Goal: Information Seeking & Learning: Learn about a topic

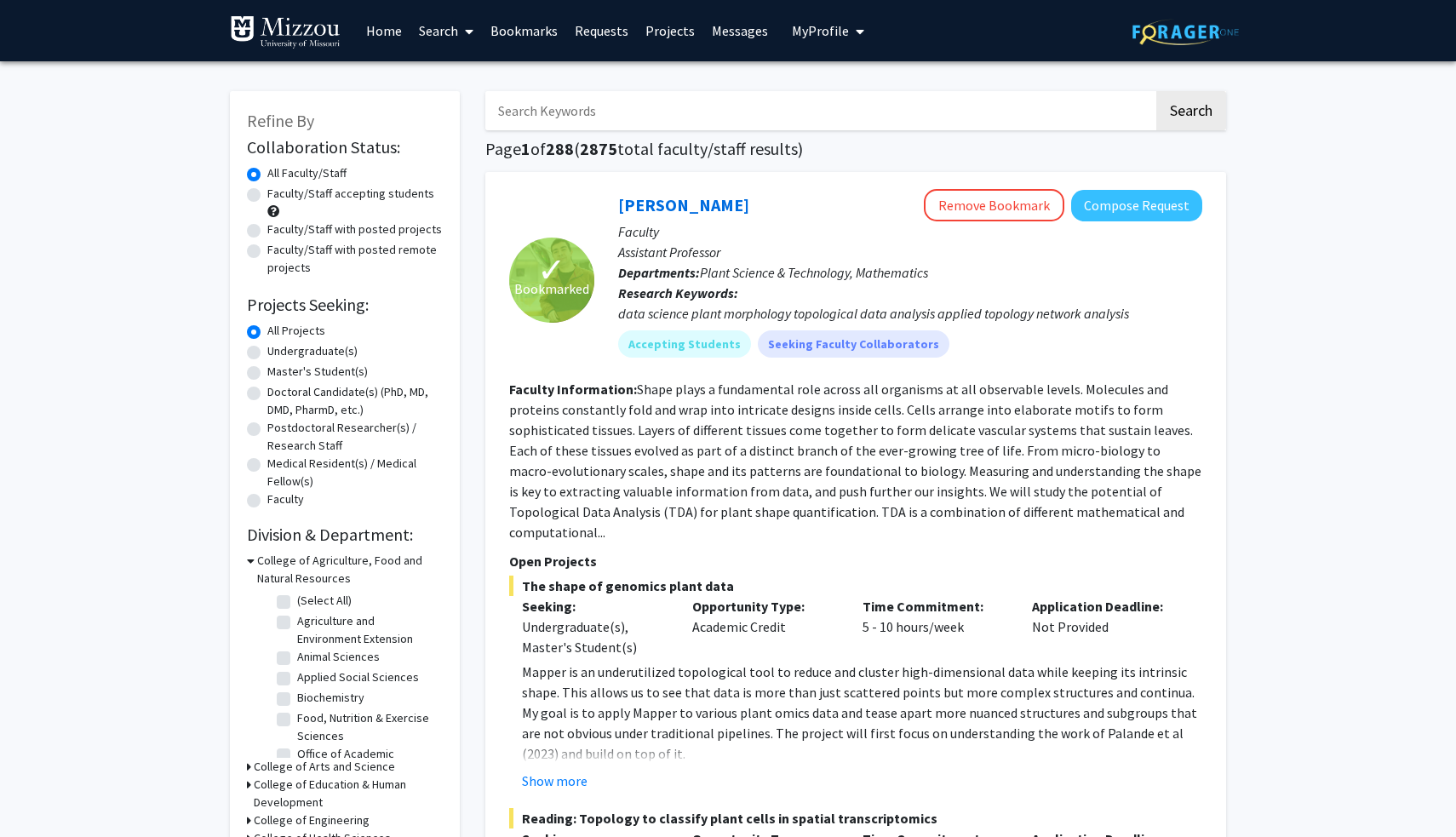
click at [312, 195] on label "Faculty/Staff accepting students" at bounding box center [350, 193] width 167 height 18
click at [278, 195] on input "Faculty/Staff accepting students" at bounding box center [273, 190] width 11 height 11
radio input "true"
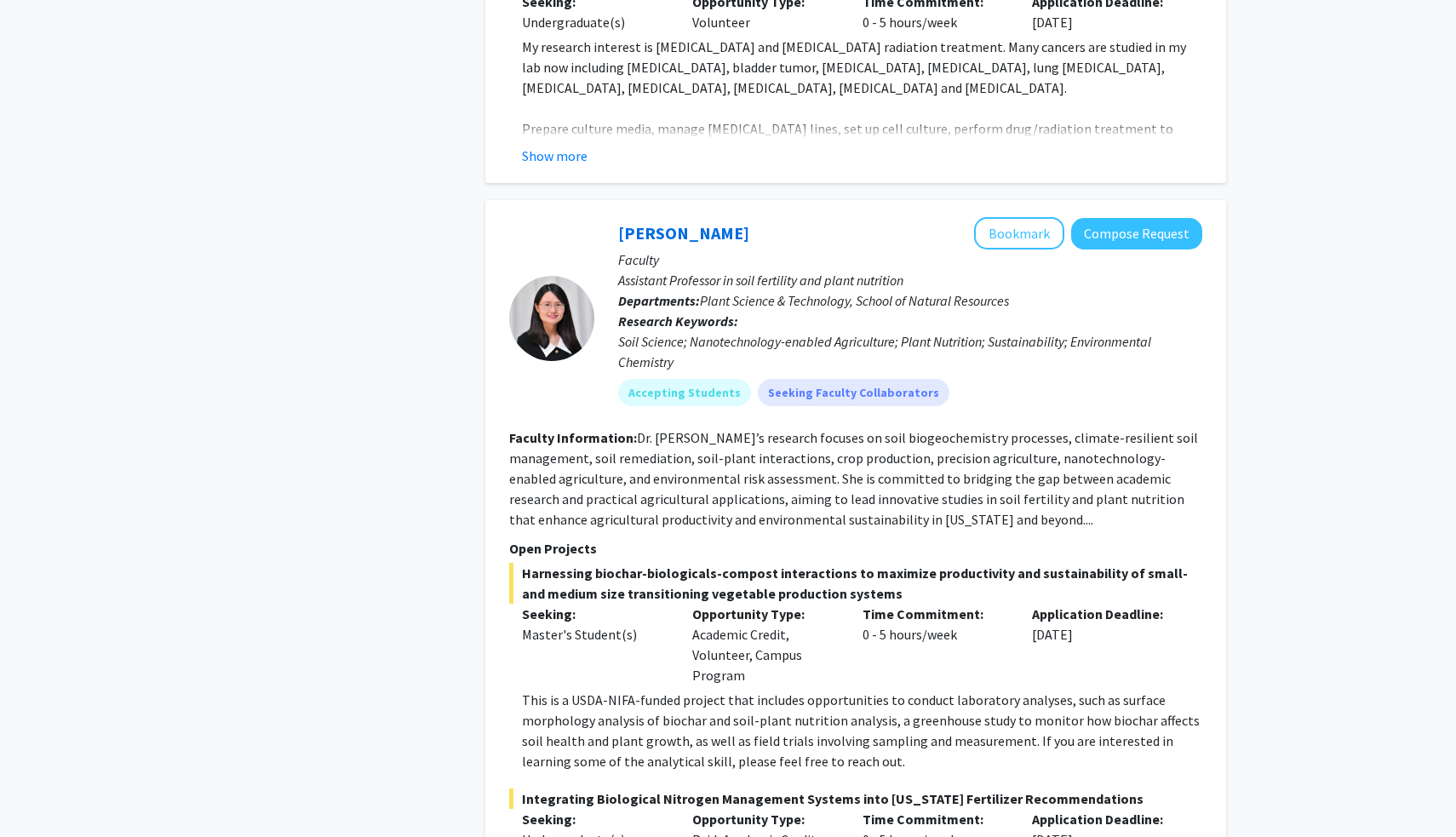
scroll to position [3055, 0]
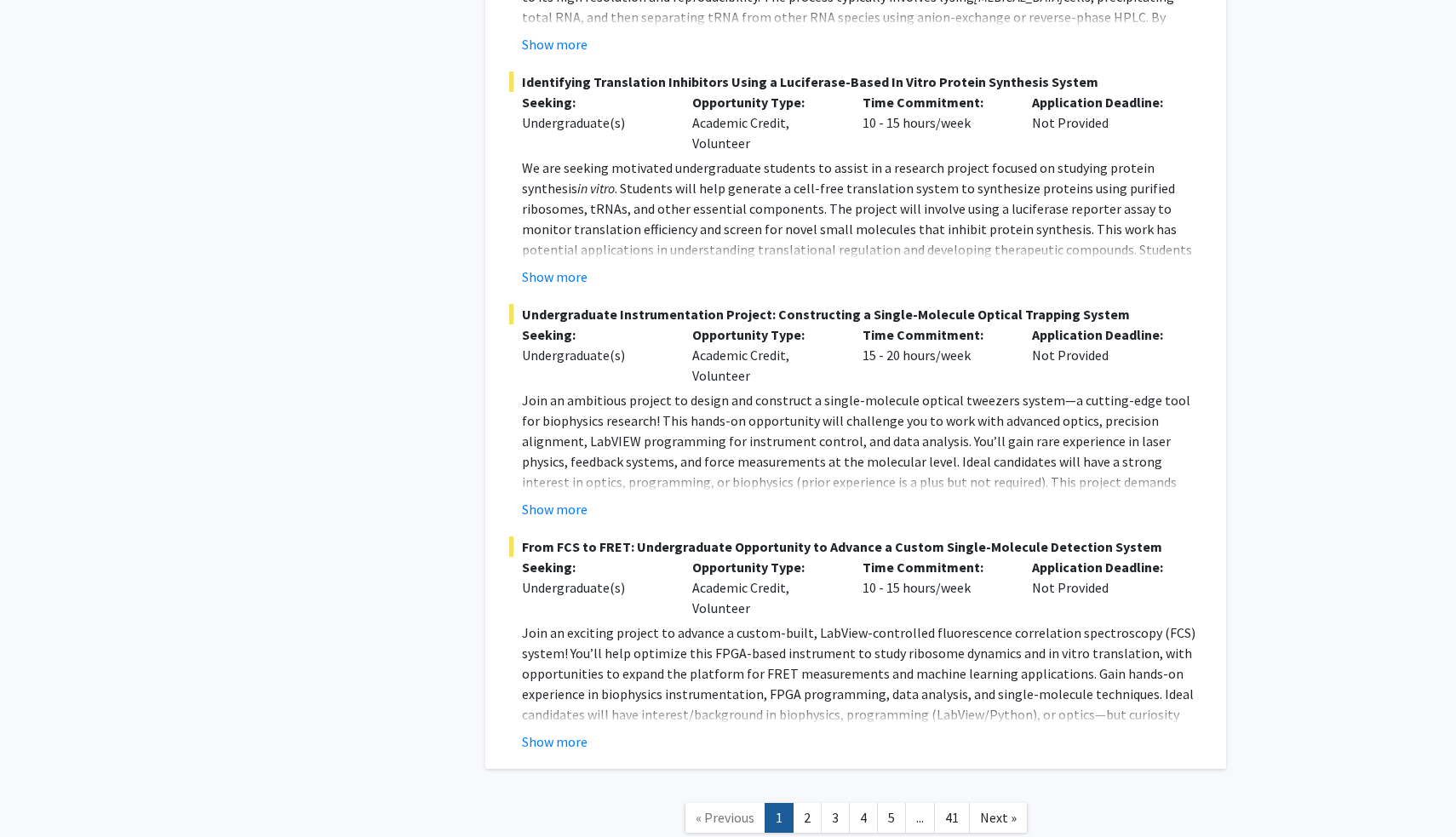
scroll to position [8183, 0]
click at [810, 804] on link "2" at bounding box center [807, 819] width 29 height 30
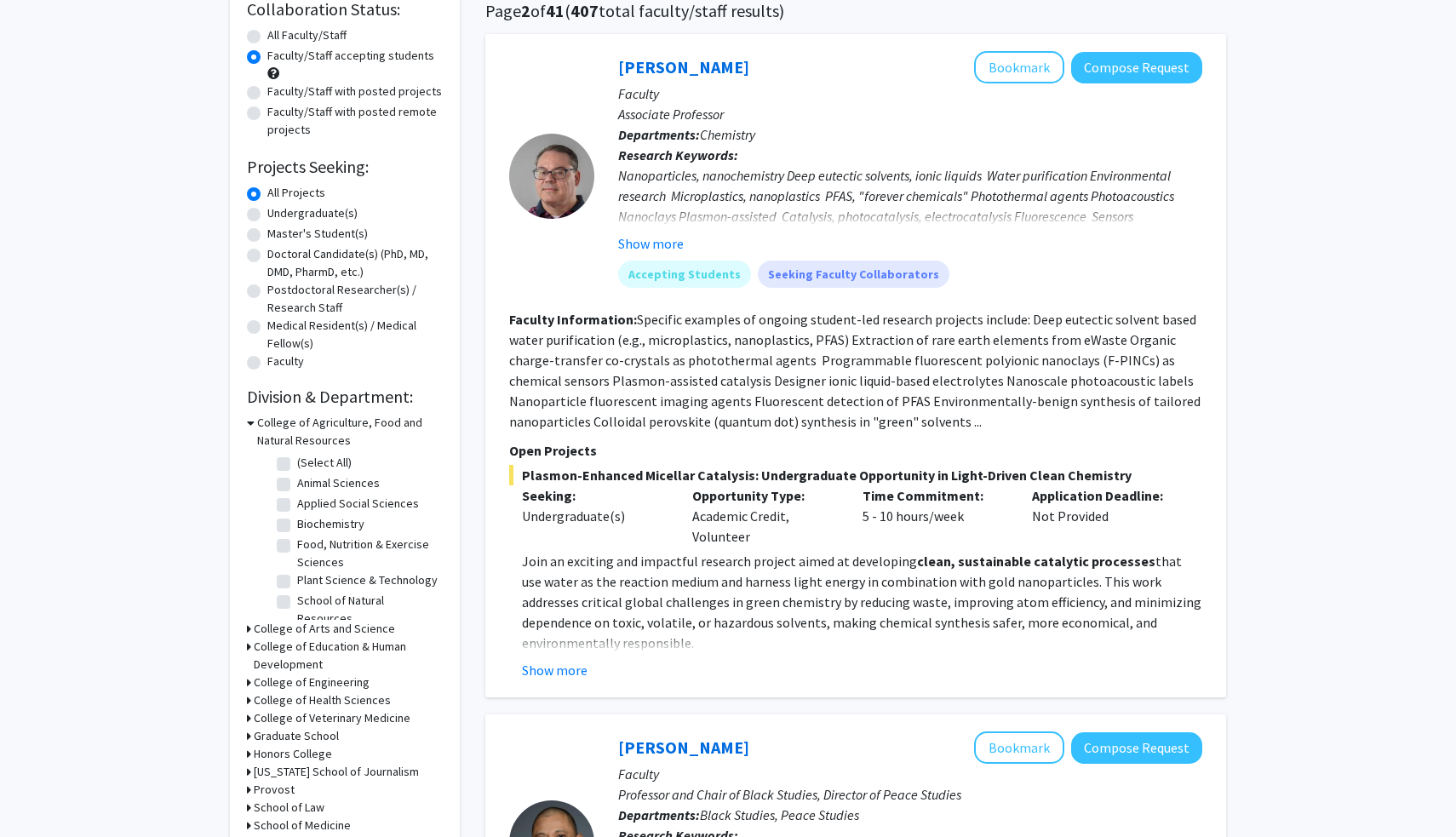
scroll to position [92, 0]
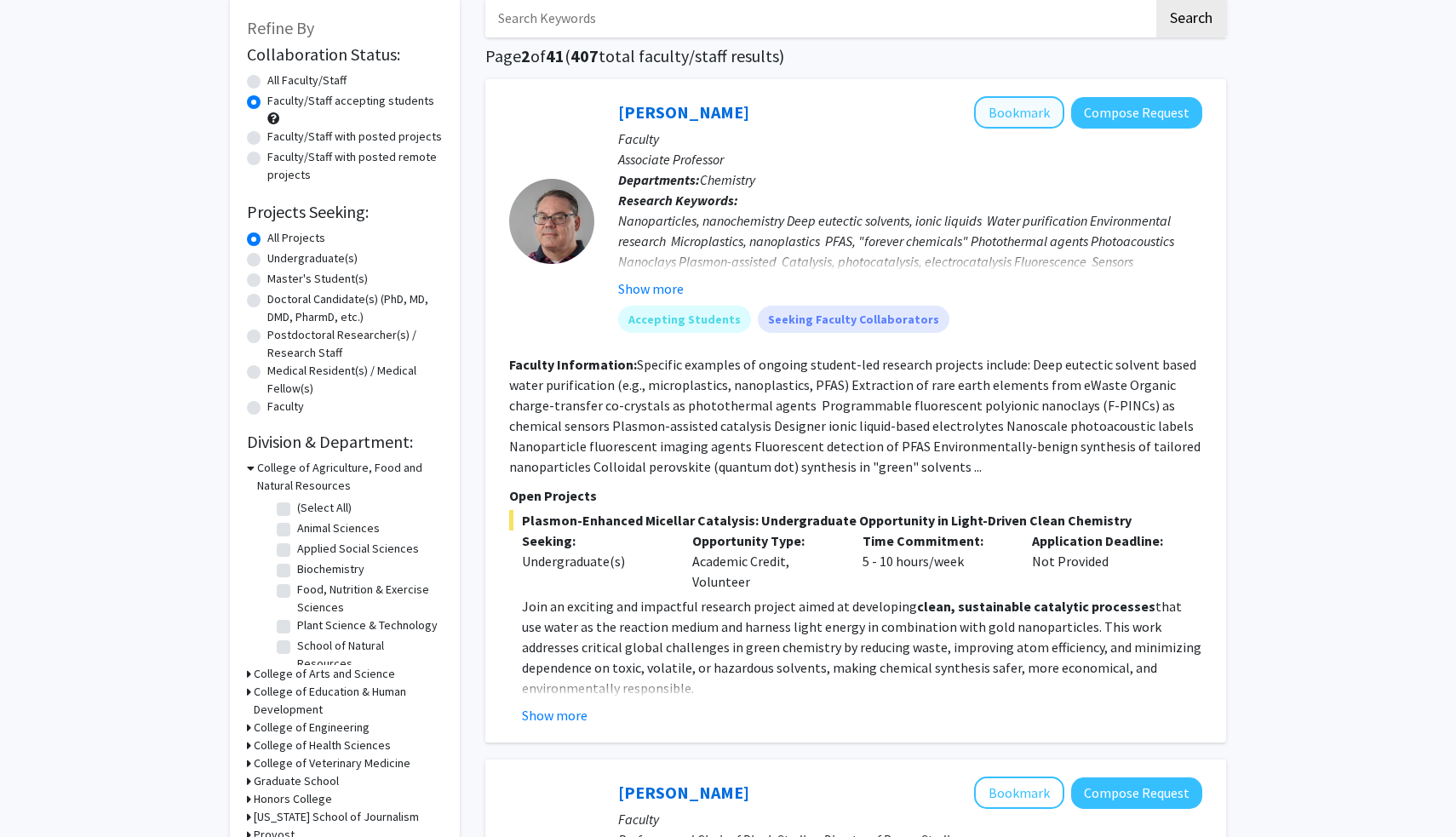
click at [1030, 118] on button "Bookmark" at bounding box center [1019, 112] width 91 height 32
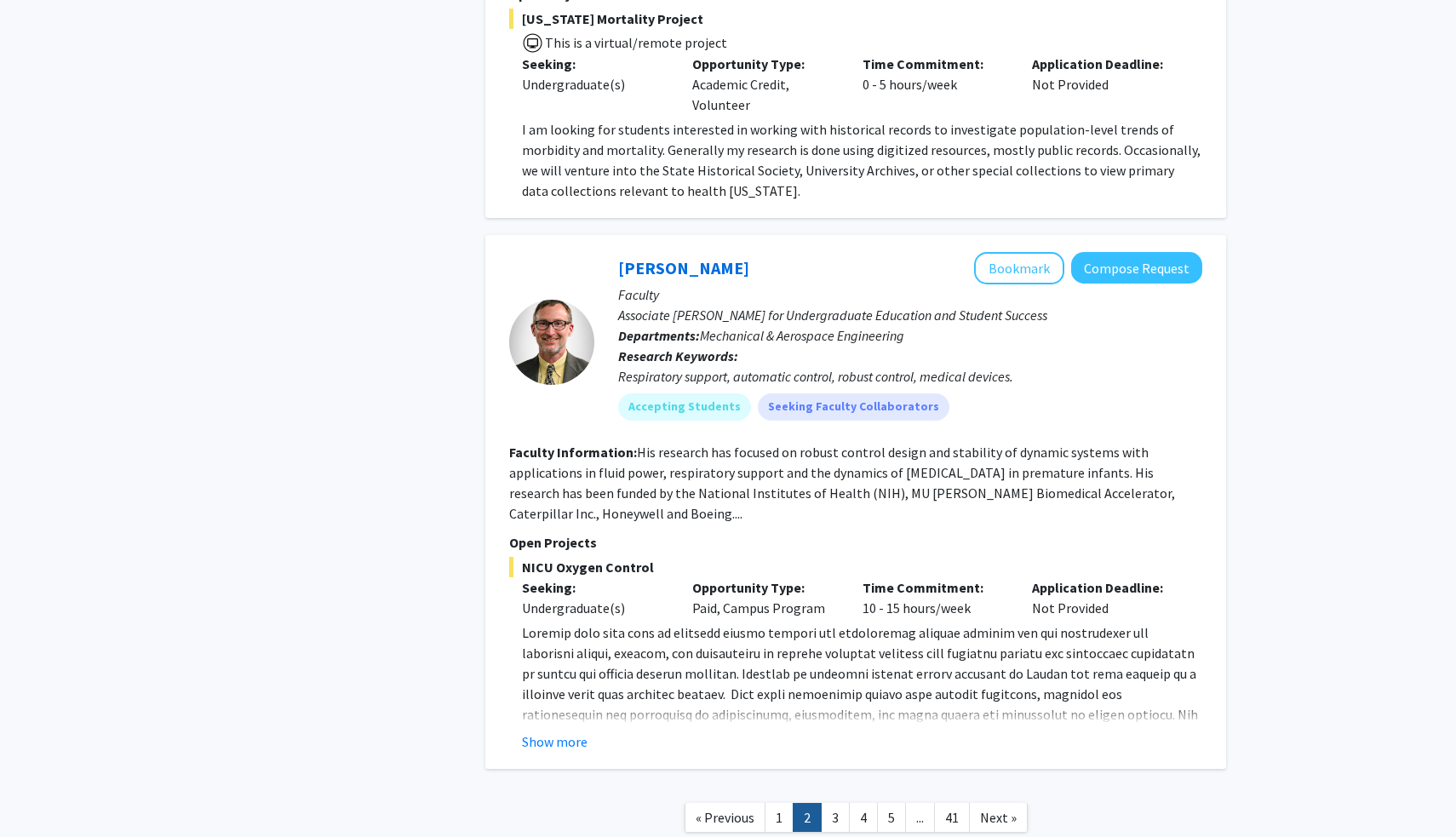
scroll to position [5505, 0]
click at [836, 804] on link "3" at bounding box center [835, 819] width 29 height 30
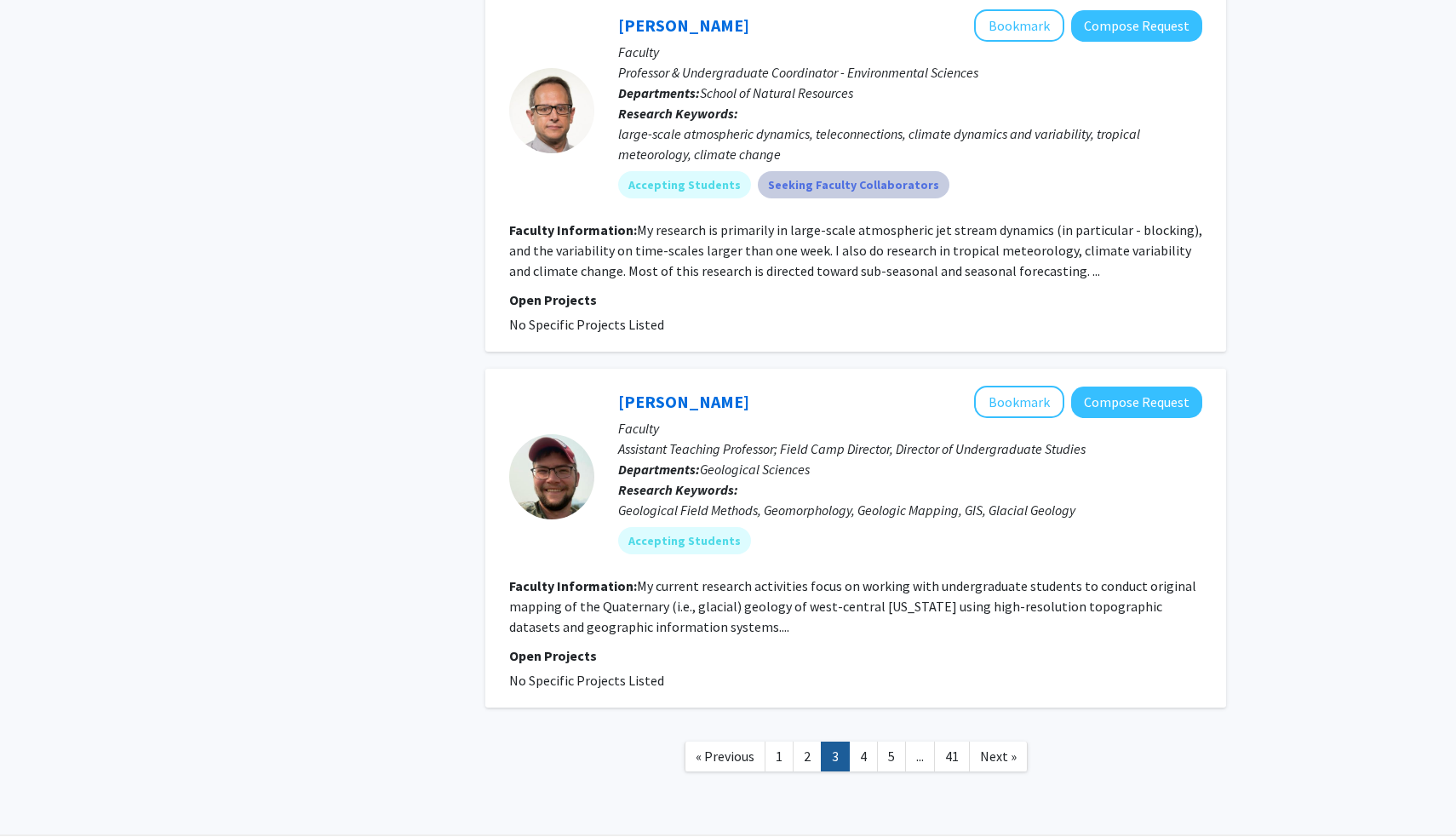
scroll to position [3918, 0]
click at [871, 743] on link "4" at bounding box center [863, 758] width 29 height 30
